Goal: Navigation & Orientation: Find specific page/section

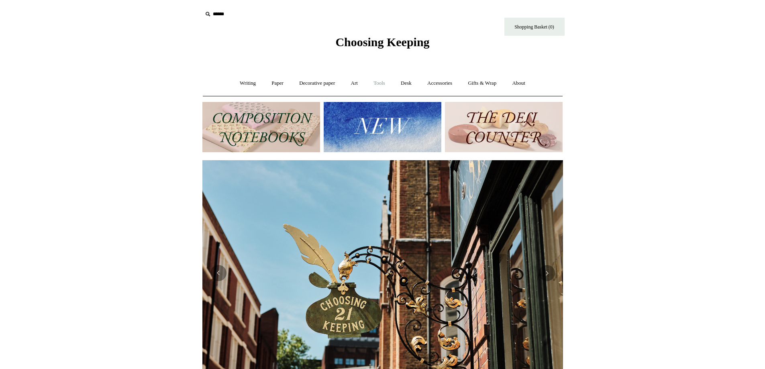
scroll to position [0, 360]
click at [352, 83] on link "Art +" at bounding box center [354, 83] width 21 height 21
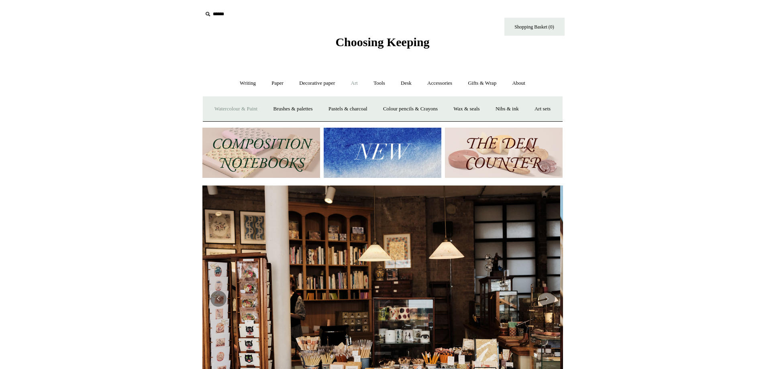
scroll to position [0, 0]
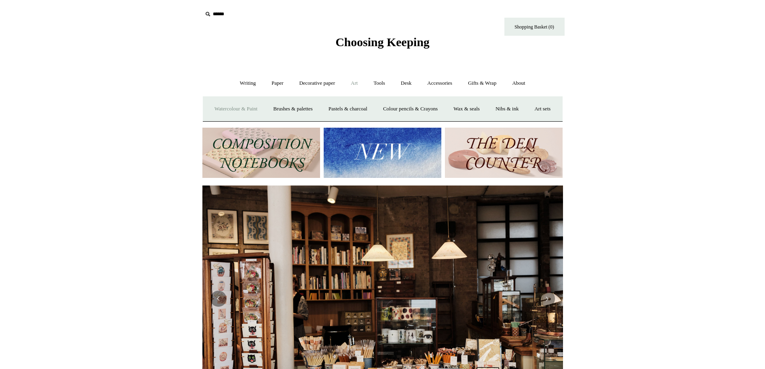
click at [252, 108] on link "Watercolour & Paint" at bounding box center [235, 108] width 57 height 21
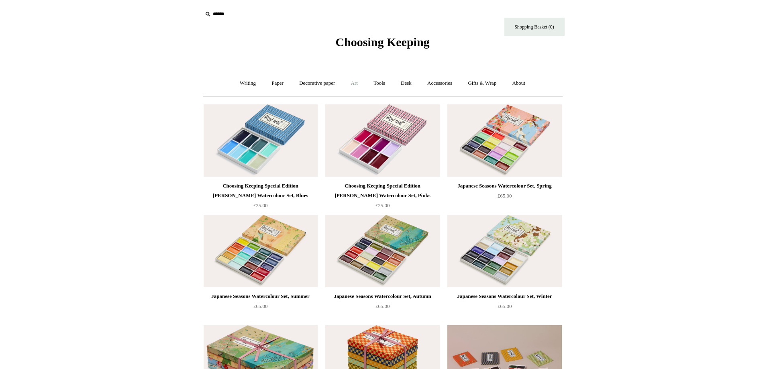
click at [355, 83] on link "Art +" at bounding box center [354, 83] width 21 height 21
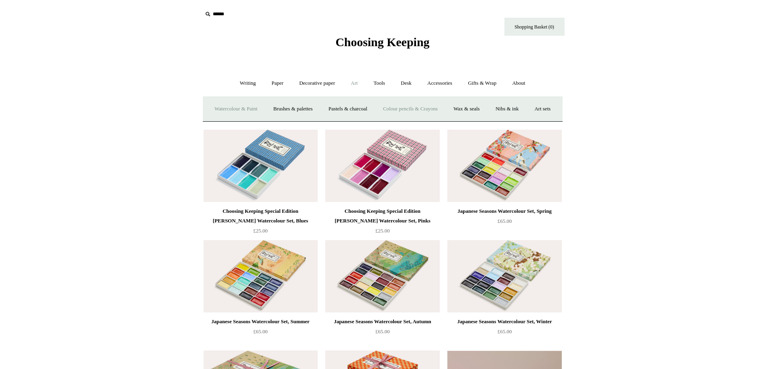
click at [432, 109] on link "Colour pencils & Crayons" at bounding box center [410, 108] width 69 height 21
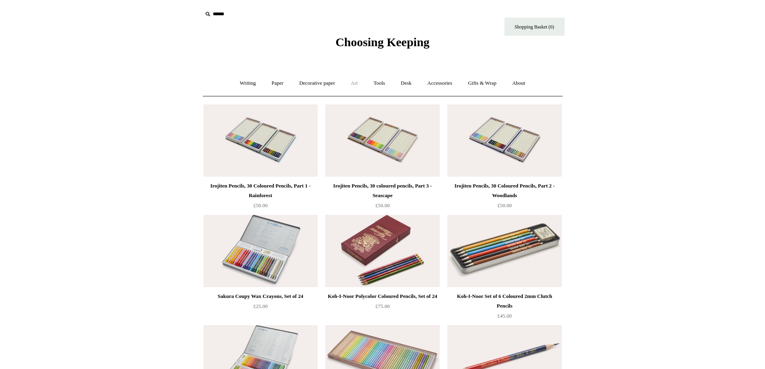
click at [355, 84] on link "Art +" at bounding box center [354, 83] width 21 height 21
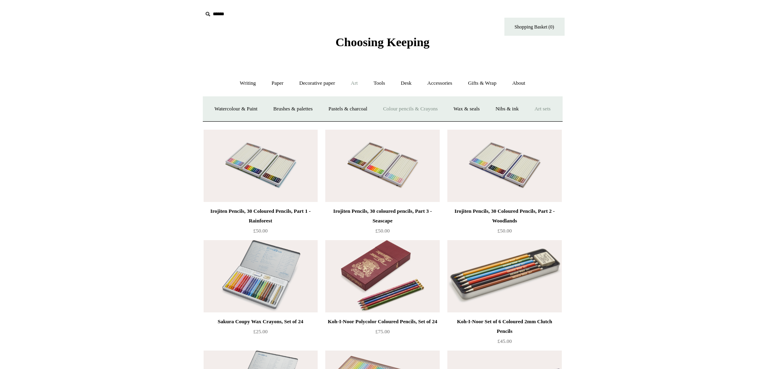
click at [527, 120] on link "Art sets" at bounding box center [542, 108] width 31 height 21
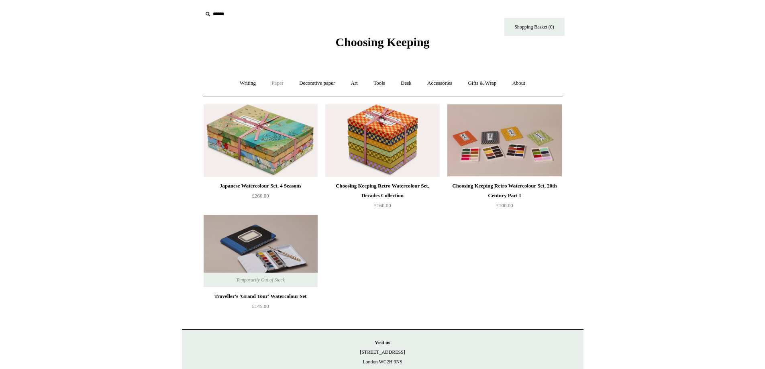
click at [274, 83] on link "Paper +" at bounding box center [277, 83] width 26 height 21
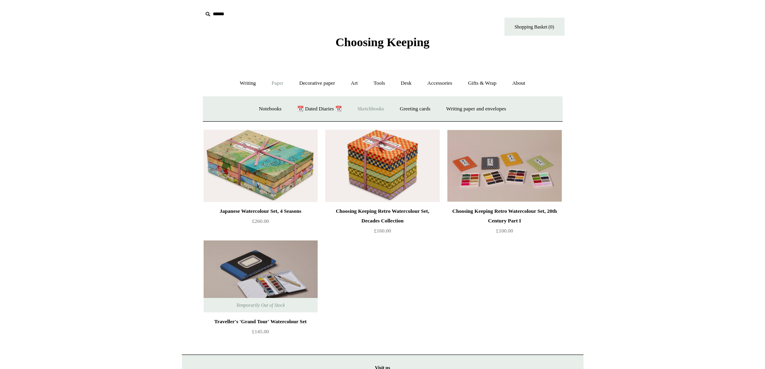
click at [376, 108] on link "Sketchbooks +" at bounding box center [370, 108] width 41 height 21
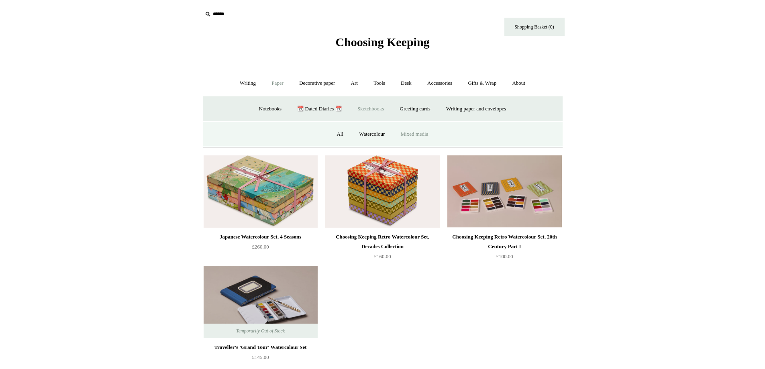
click at [408, 135] on link "Mixed media" at bounding box center [414, 134] width 42 height 21
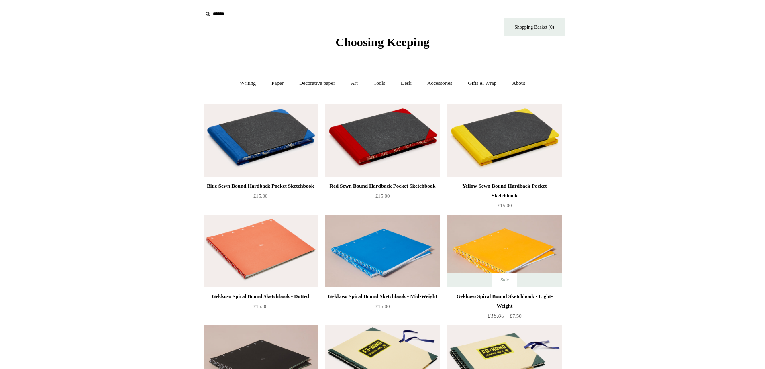
click at [282, 186] on div "Blue Sewn Bound Hardback Pocket Sketchbook" at bounding box center [261, 186] width 110 height 10
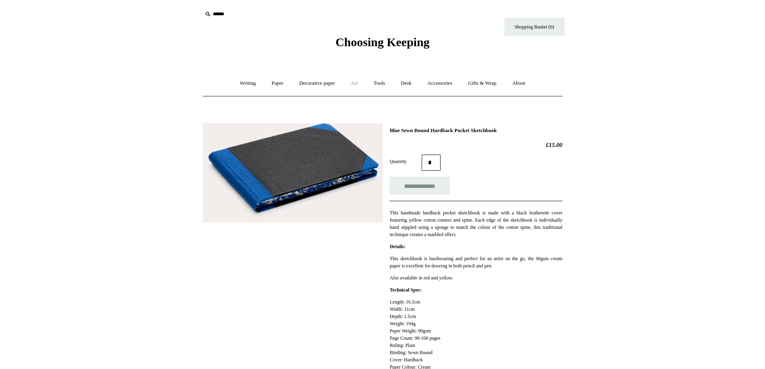
click at [353, 84] on link "Art +" at bounding box center [354, 83] width 21 height 21
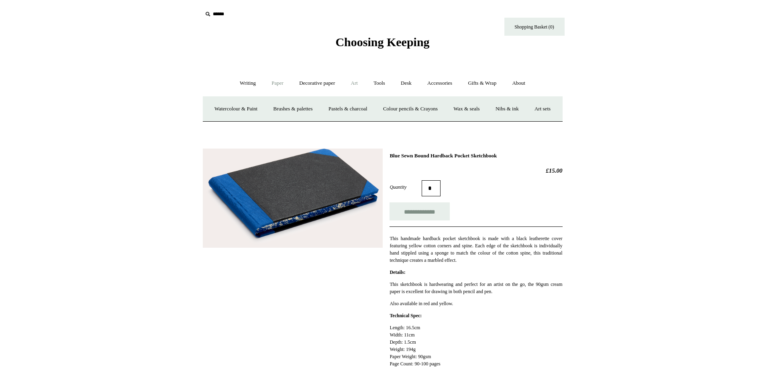
click at [273, 82] on link "Paper +" at bounding box center [277, 83] width 26 height 21
click at [367, 110] on link "Sketchbooks +" at bounding box center [370, 108] width 41 height 21
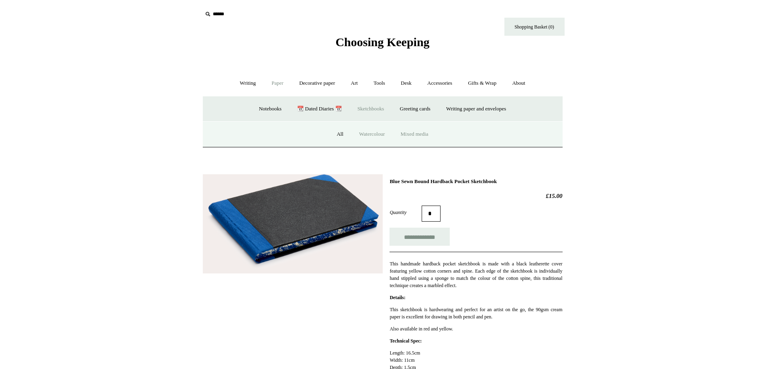
click at [368, 133] on link "Watercolour" at bounding box center [372, 134] width 40 height 21
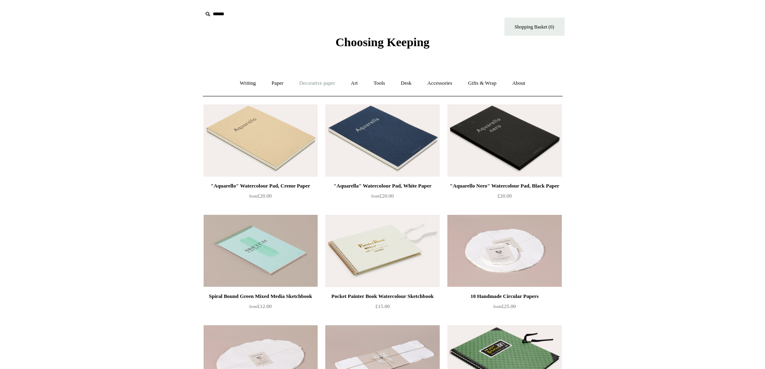
click at [324, 82] on link "Decorative paper +" at bounding box center [317, 83] width 50 height 21
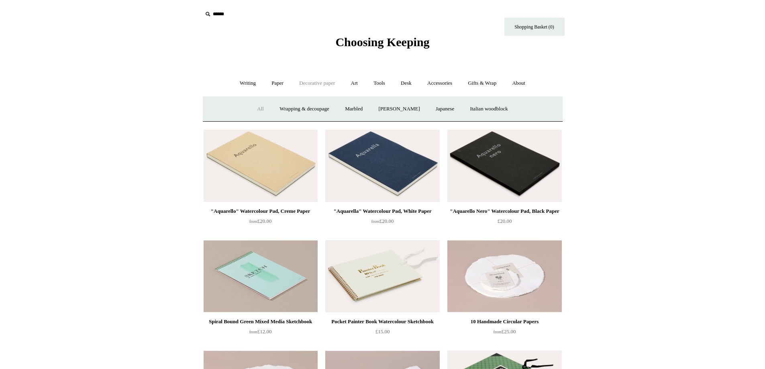
click at [251, 107] on link "All" at bounding box center [260, 108] width 21 height 21
